Goal: Communication & Community: Participate in discussion

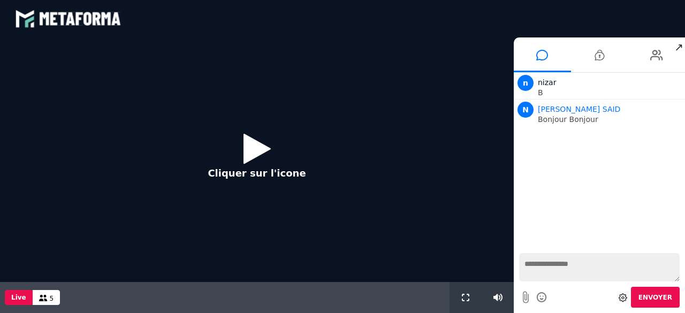
click at [260, 145] on icon at bounding box center [257, 148] width 27 height 35
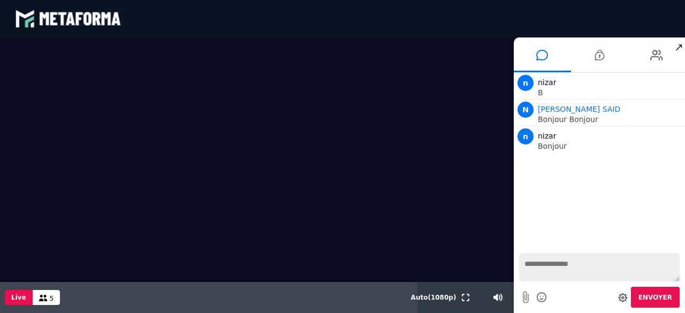
click at [589, 269] on textarea at bounding box center [599, 267] width 161 height 28
type textarea "**********"
type textarea "*******"
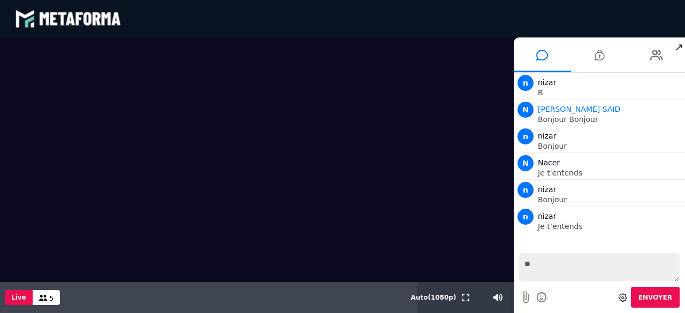
type textarea "***"
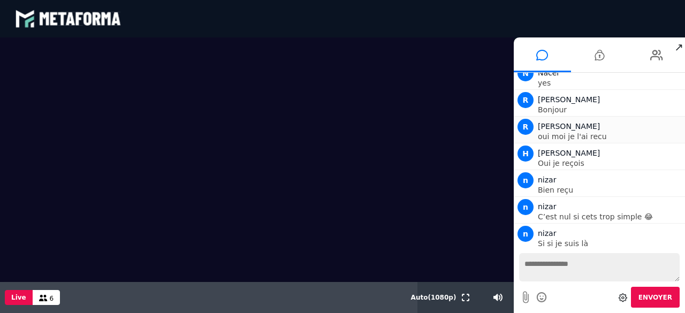
scroll to position [196, 0]
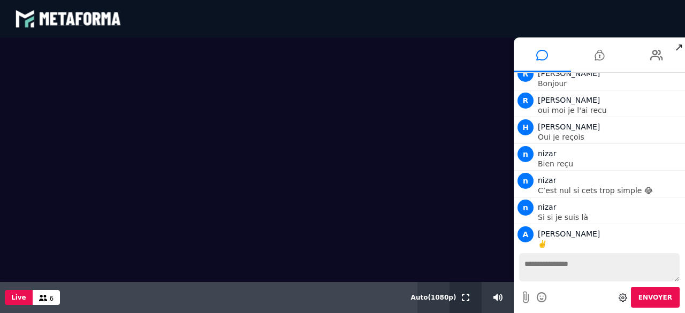
click at [457, 298] on div at bounding box center [466, 297] width 32 height 31
click at [473, 299] on div at bounding box center [466, 297] width 32 height 31
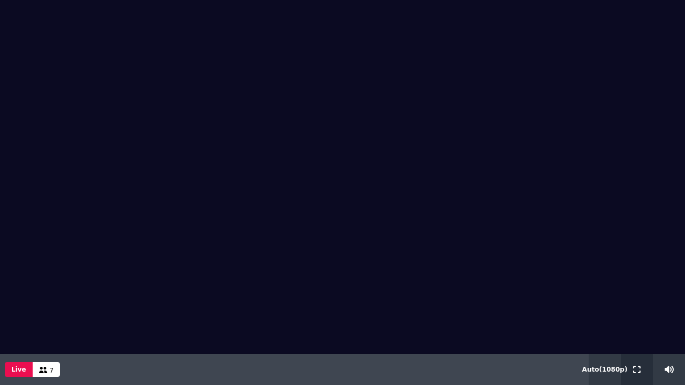
click at [629, 313] on div at bounding box center [637, 369] width 32 height 31
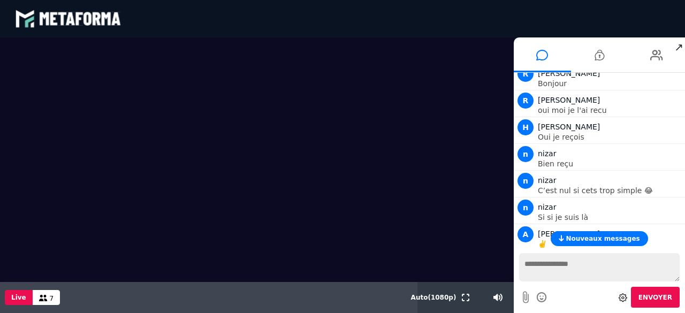
click at [620, 238] on span "Nouveaux messages" at bounding box center [603, 238] width 74 height 7
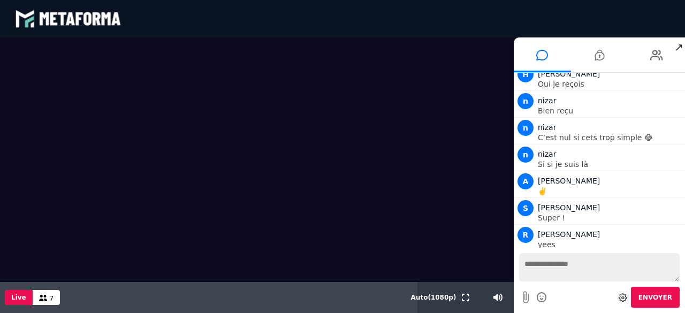
click at [575, 264] on textarea at bounding box center [599, 267] width 161 height 28
click at [625, 294] on icon at bounding box center [623, 297] width 9 height 9
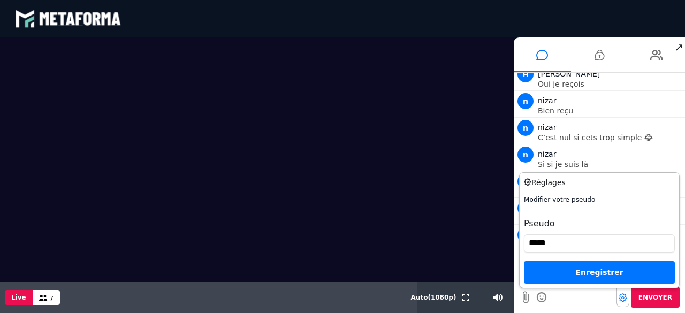
click at [625, 299] on icon at bounding box center [623, 297] width 9 height 9
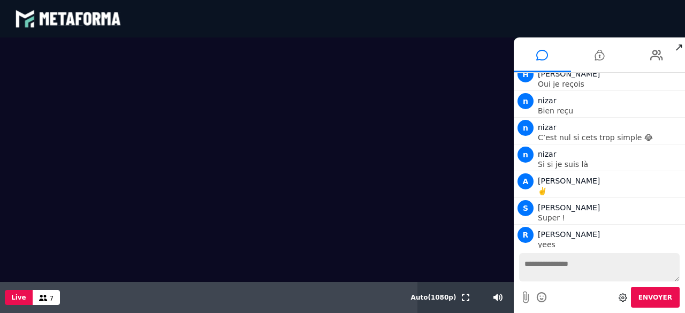
click at [608, 270] on textarea at bounding box center [599, 267] width 161 height 28
drag, startPoint x: 548, startPoint y: 186, endPoint x: 538, endPoint y: 193, distance: 13.1
click at [538, 193] on li "A [PERSON_NAME] ✌️" at bounding box center [599, 184] width 171 height 27
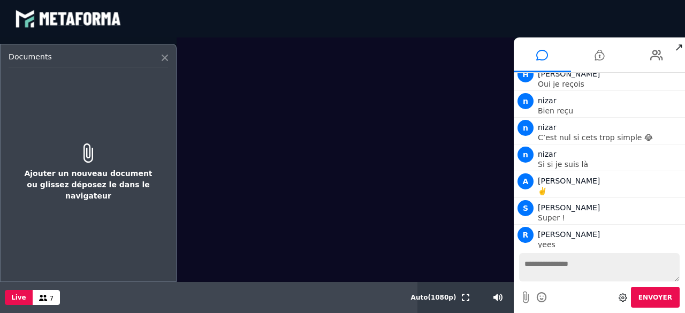
click at [163, 58] on icon at bounding box center [165, 58] width 6 height 6
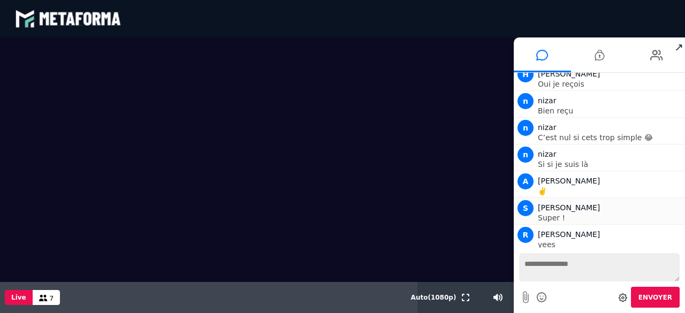
scroll to position [276, 0]
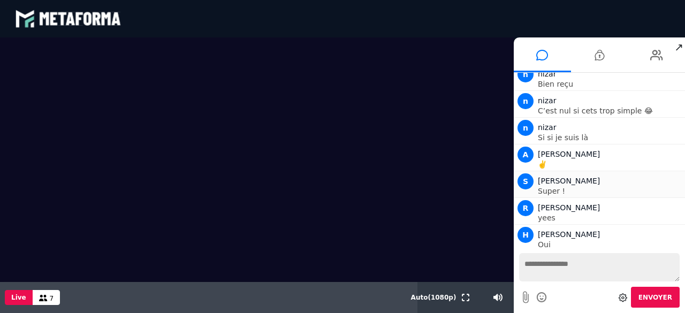
drag, startPoint x: 585, startPoint y: 190, endPoint x: 578, endPoint y: 189, distance: 7.5
click at [578, 189] on p "Super !" at bounding box center [610, 190] width 145 height 7
drag, startPoint x: 557, startPoint y: 160, endPoint x: 541, endPoint y: 164, distance: 16.6
click at [541, 164] on p "✌️" at bounding box center [610, 164] width 145 height 7
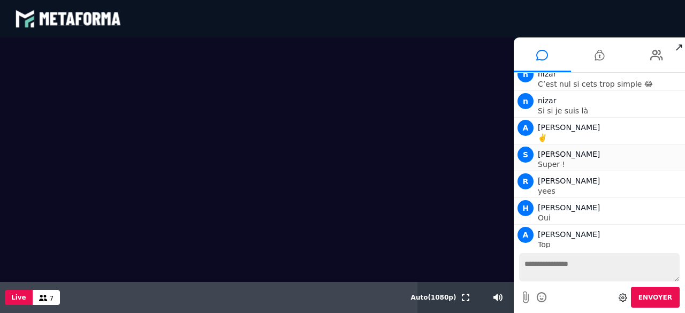
drag, startPoint x: 541, startPoint y: 162, endPoint x: 564, endPoint y: 148, distance: 26.4
click at [563, 148] on div "S [PERSON_NAME]" at bounding box center [610, 154] width 145 height 13
click at [547, 215] on p "Oui" at bounding box center [610, 217] width 145 height 7
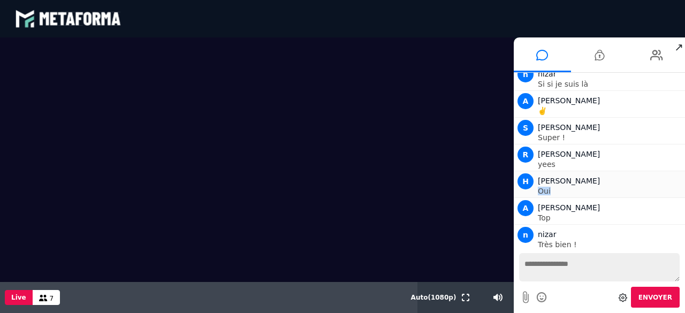
copy p "Oui"
paste textarea "***"
type textarea "***"
click at [660, 304] on button "Envoyer" at bounding box center [655, 297] width 49 height 21
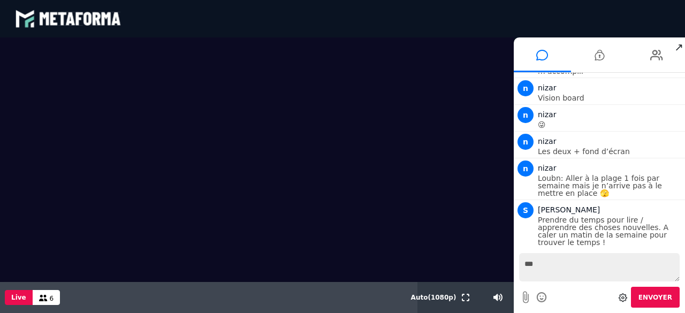
scroll to position [765, 0]
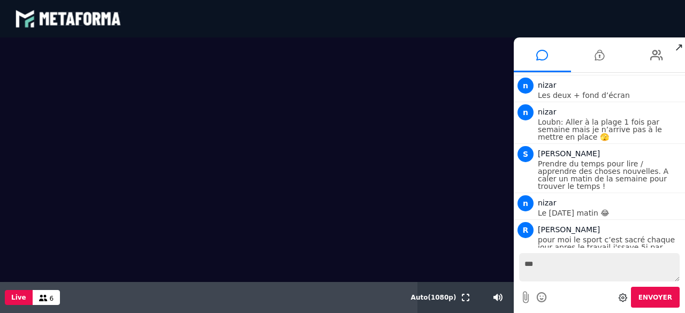
drag, startPoint x: 382, startPoint y: 237, endPoint x: 685, endPoint y: 282, distance: 305.8
click at [382, 237] on video at bounding box center [257, 159] width 514 height 245
